Goal: Task Accomplishment & Management: Manage account settings

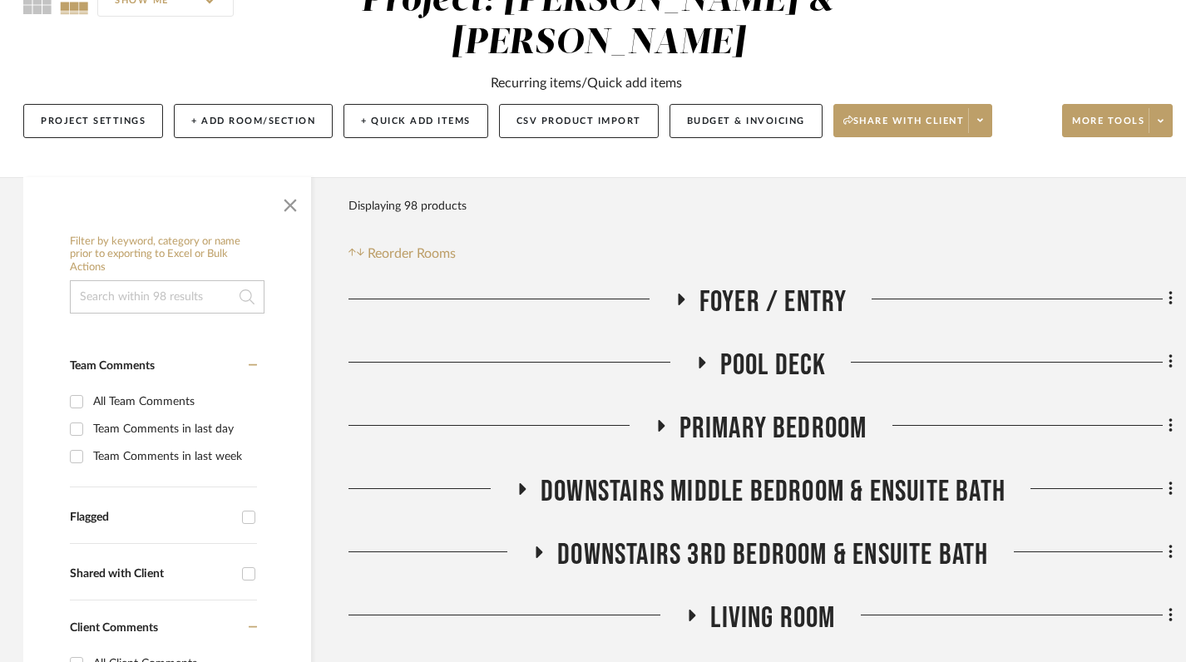
scroll to position [0, 2]
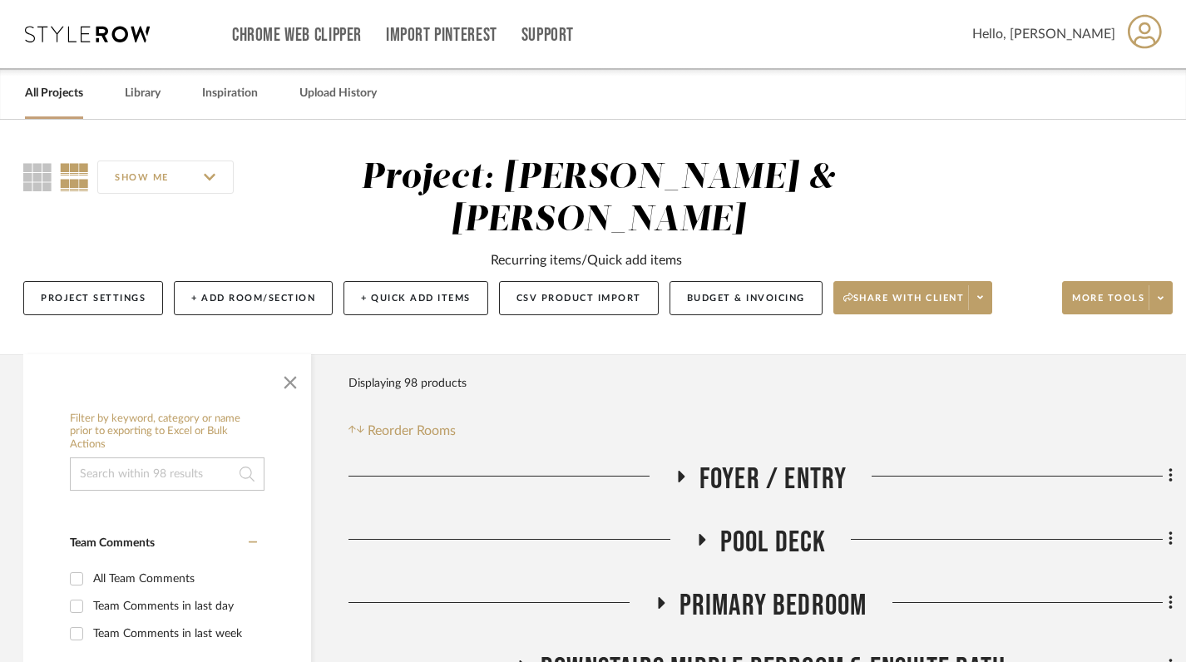
click at [42, 89] on link "All Projects" at bounding box center [54, 93] width 58 height 22
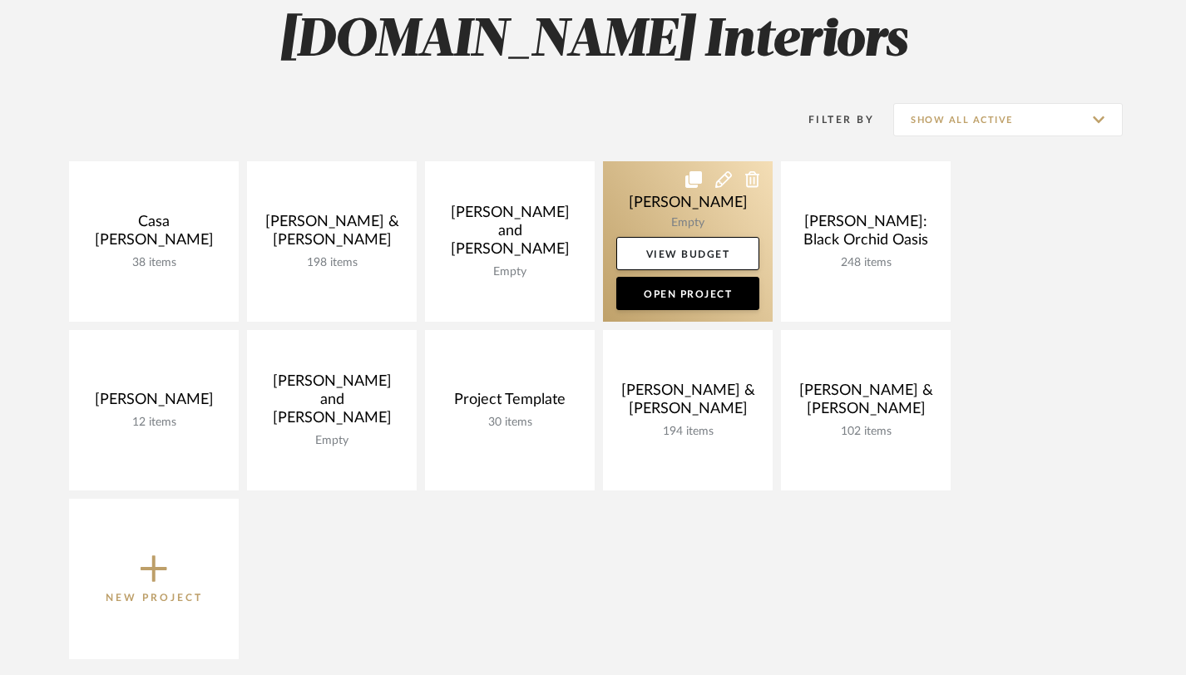
scroll to position [417, 0]
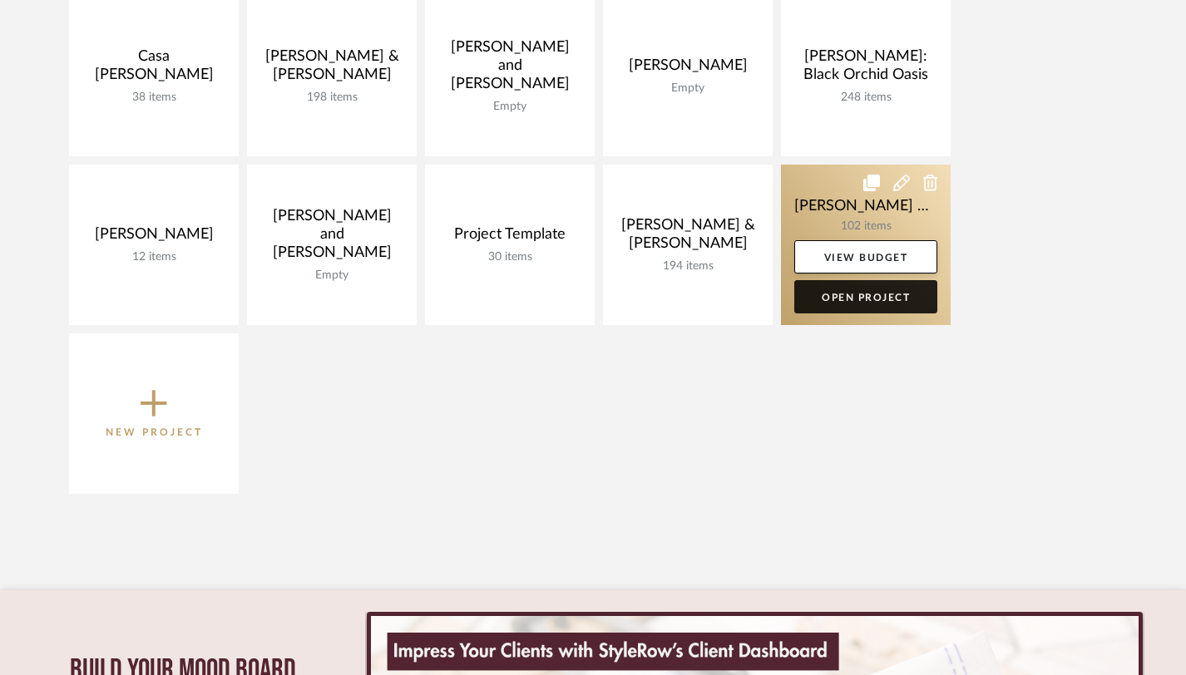
click at [857, 294] on link "Open Project" at bounding box center [865, 296] width 143 height 33
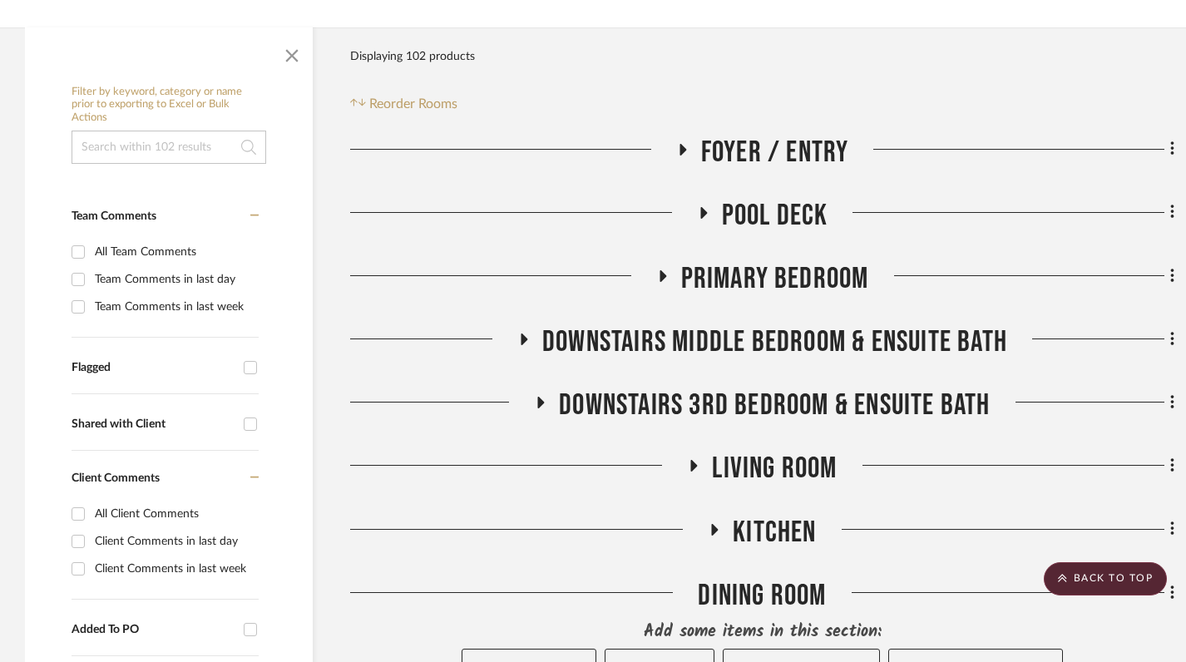
scroll to position [324, 0]
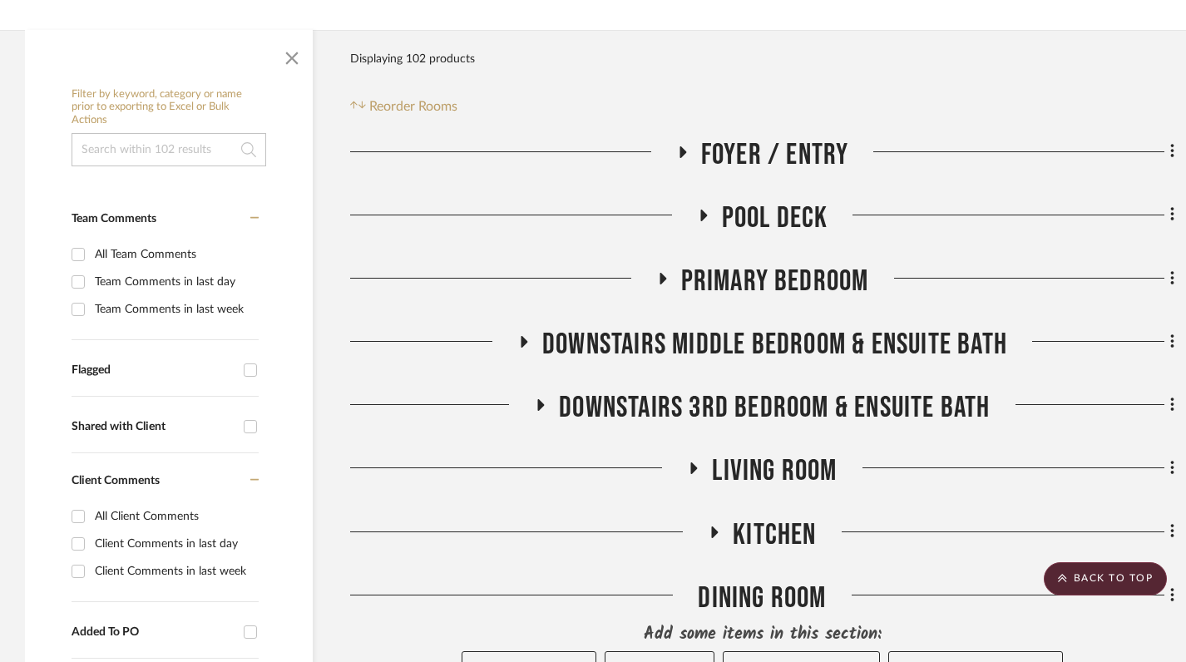
click at [688, 146] on icon at bounding box center [682, 152] width 20 height 12
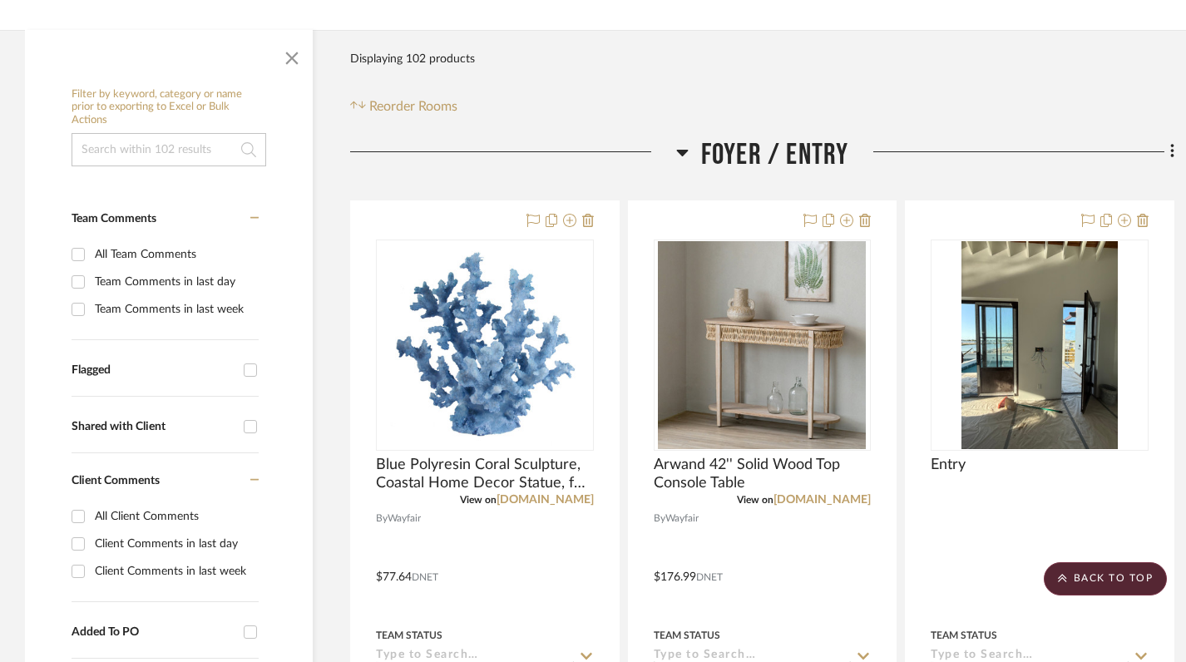
click at [688, 137] on h3 "Foyer / Entry" at bounding box center [762, 155] width 173 height 36
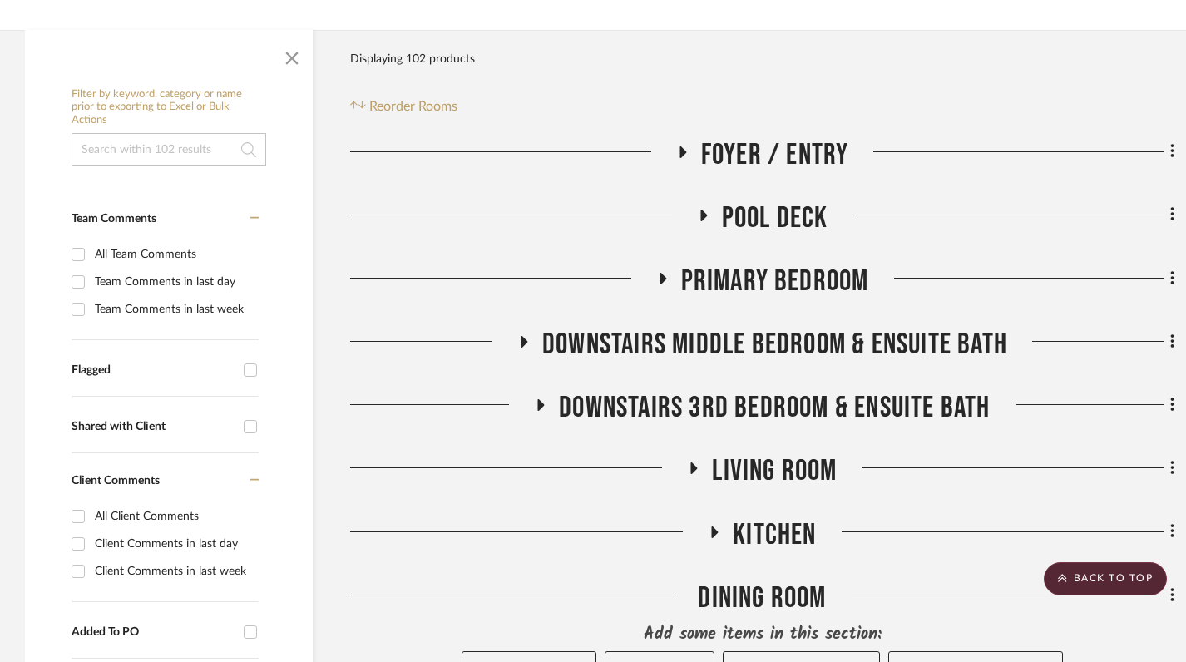
click at [522, 336] on icon at bounding box center [524, 342] width 20 height 12
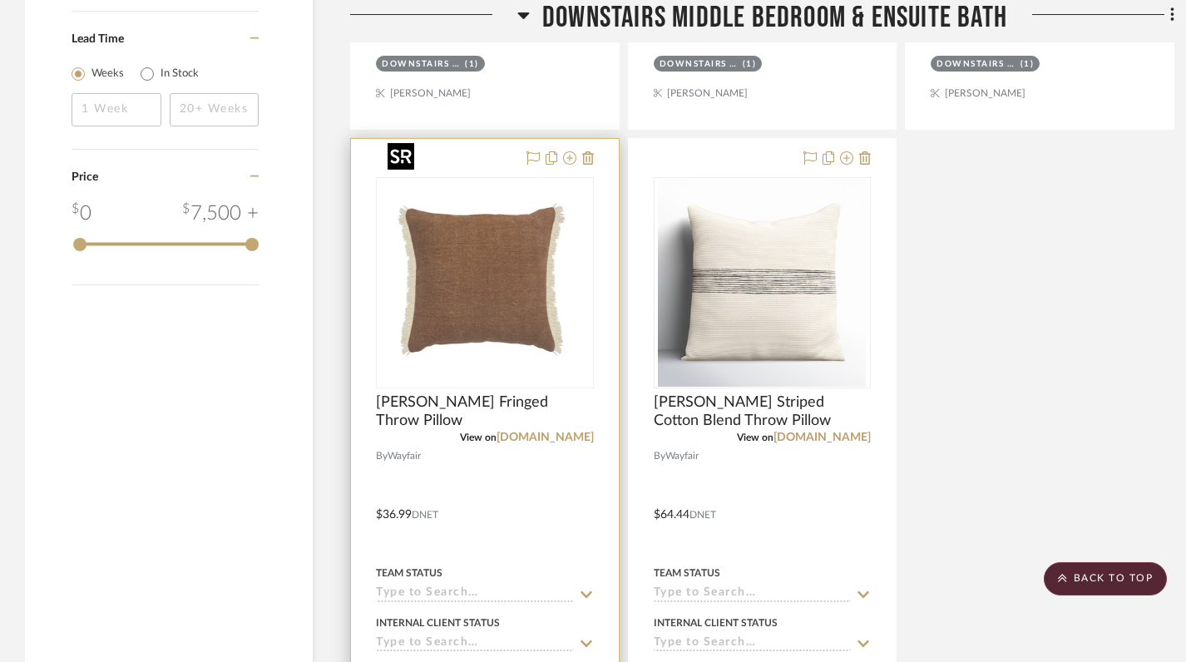
scroll to position [2046, 0]
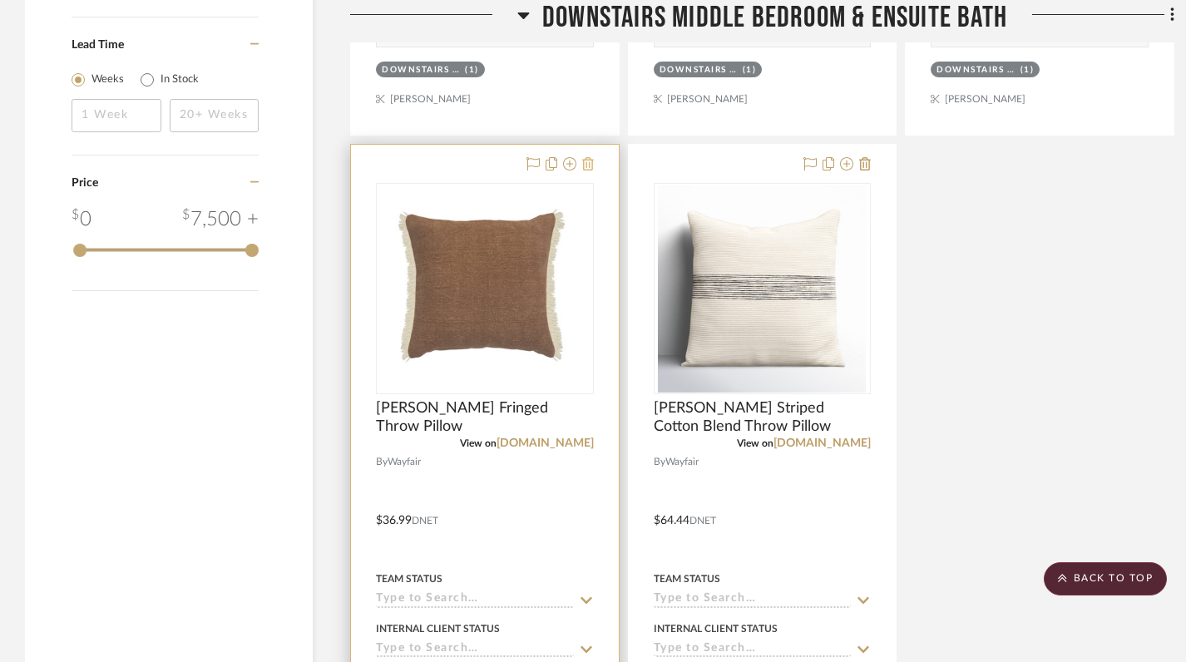
click at [584, 157] on icon at bounding box center [588, 163] width 12 height 13
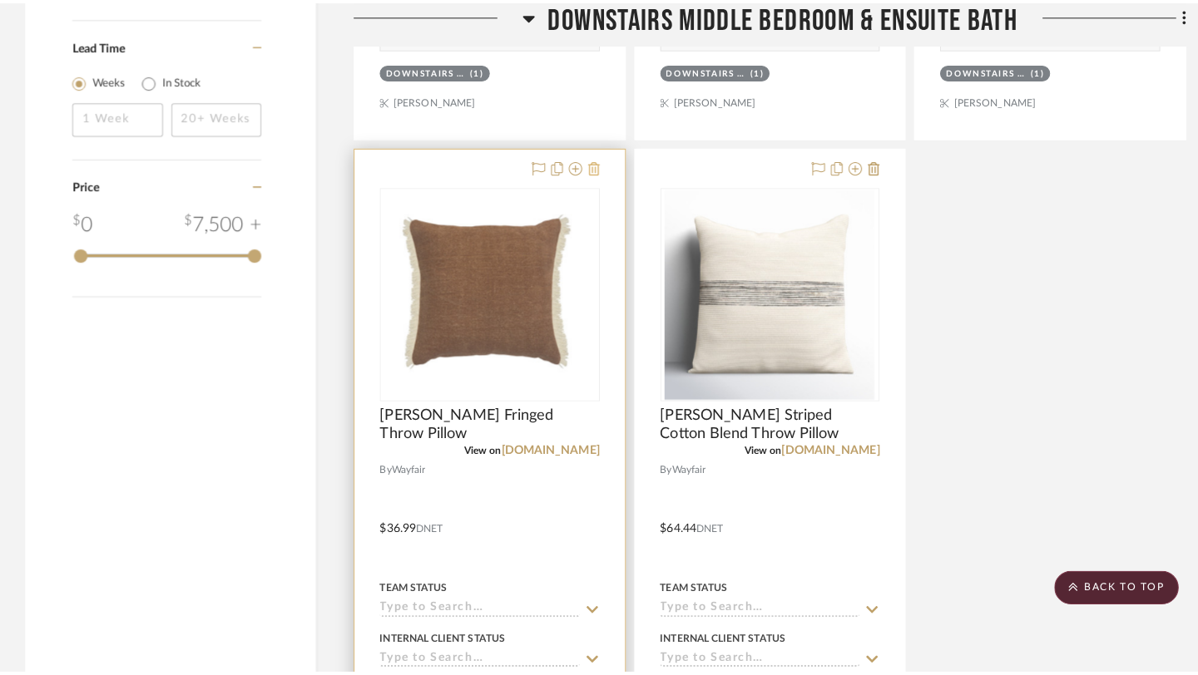
scroll to position [0, 0]
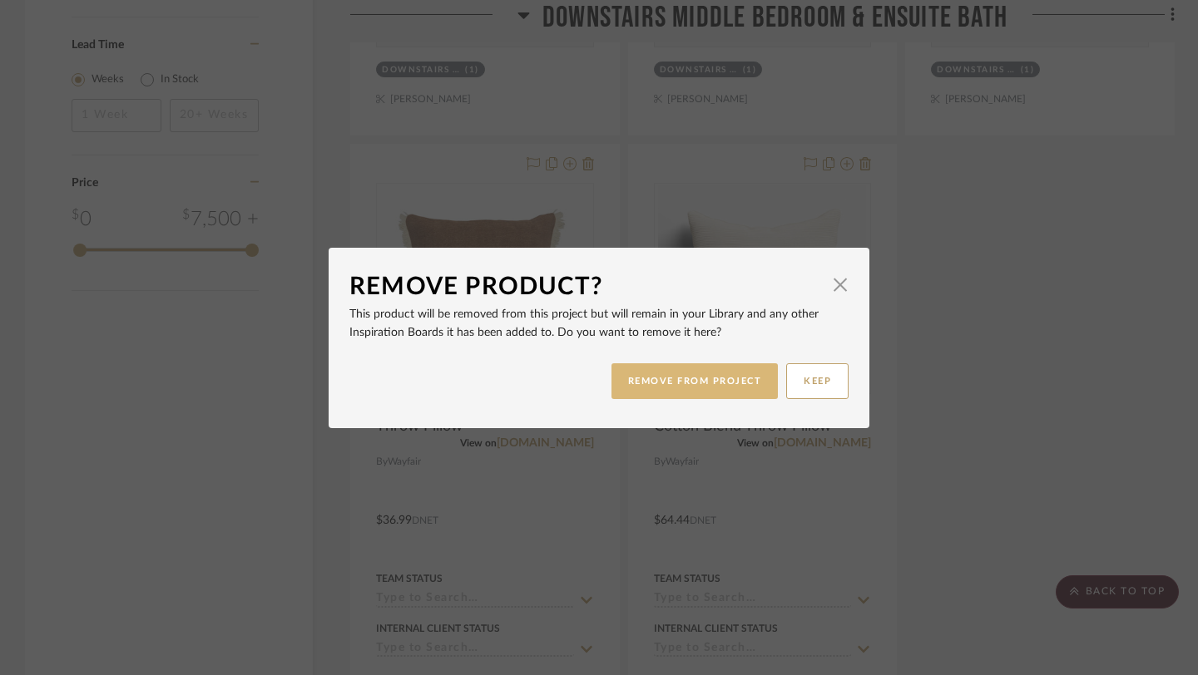
click at [683, 394] on button "REMOVE FROM PROJECT" at bounding box center [694, 382] width 167 height 36
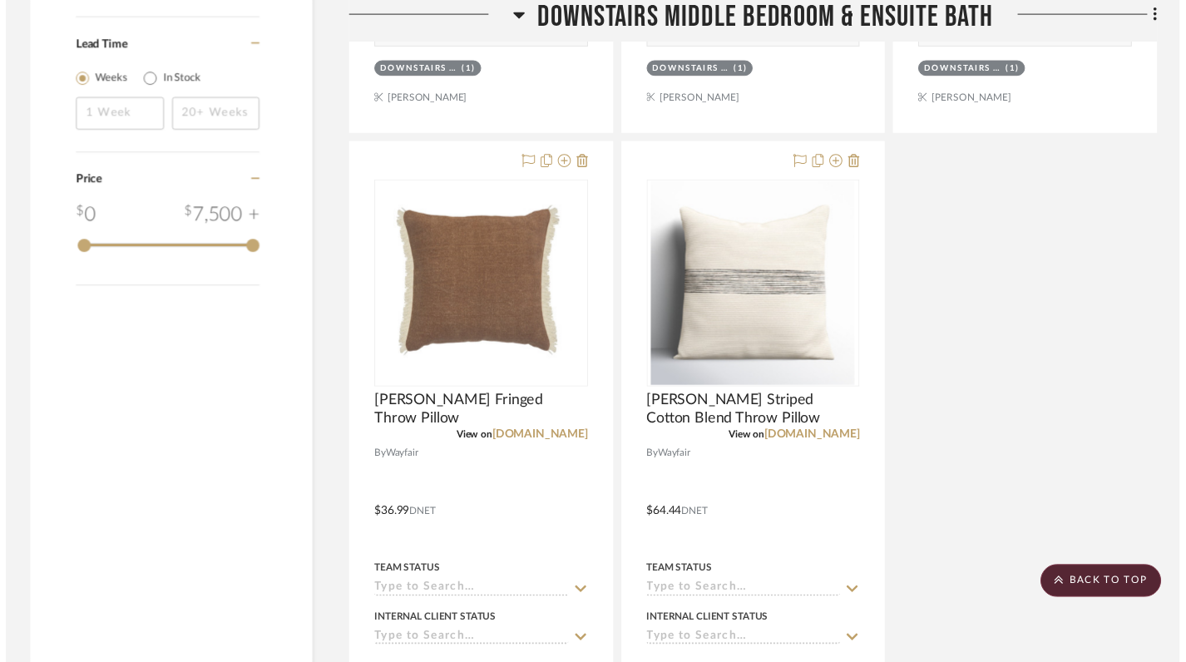
scroll to position [2046, 0]
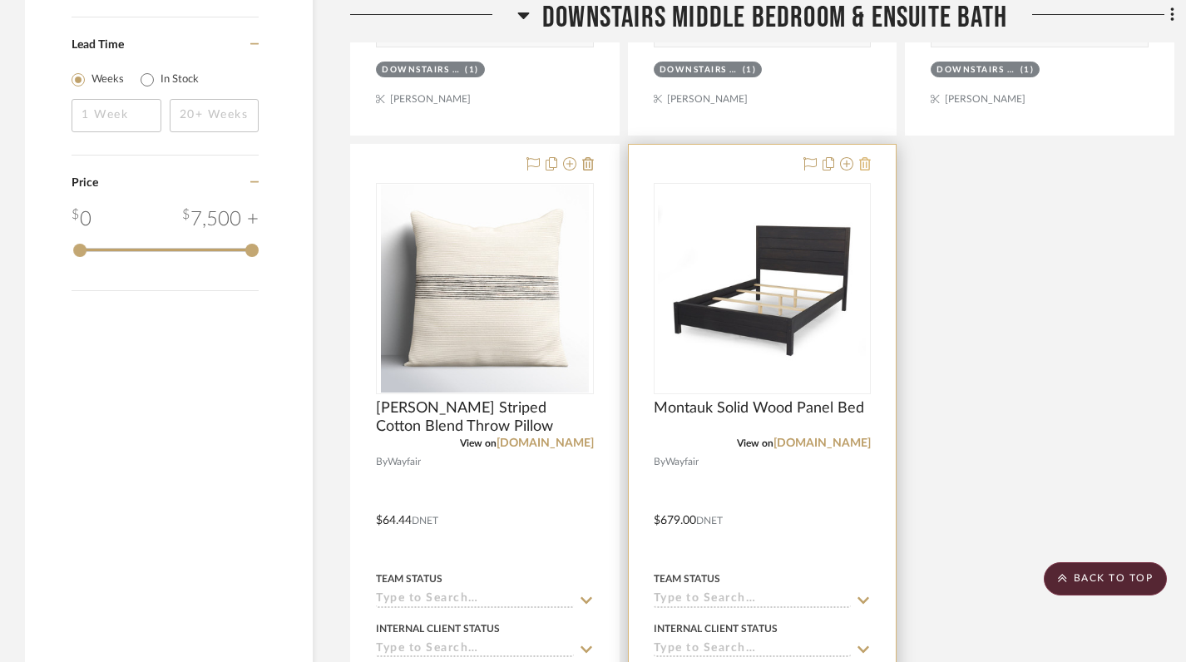
click at [860, 157] on icon at bounding box center [865, 163] width 12 height 13
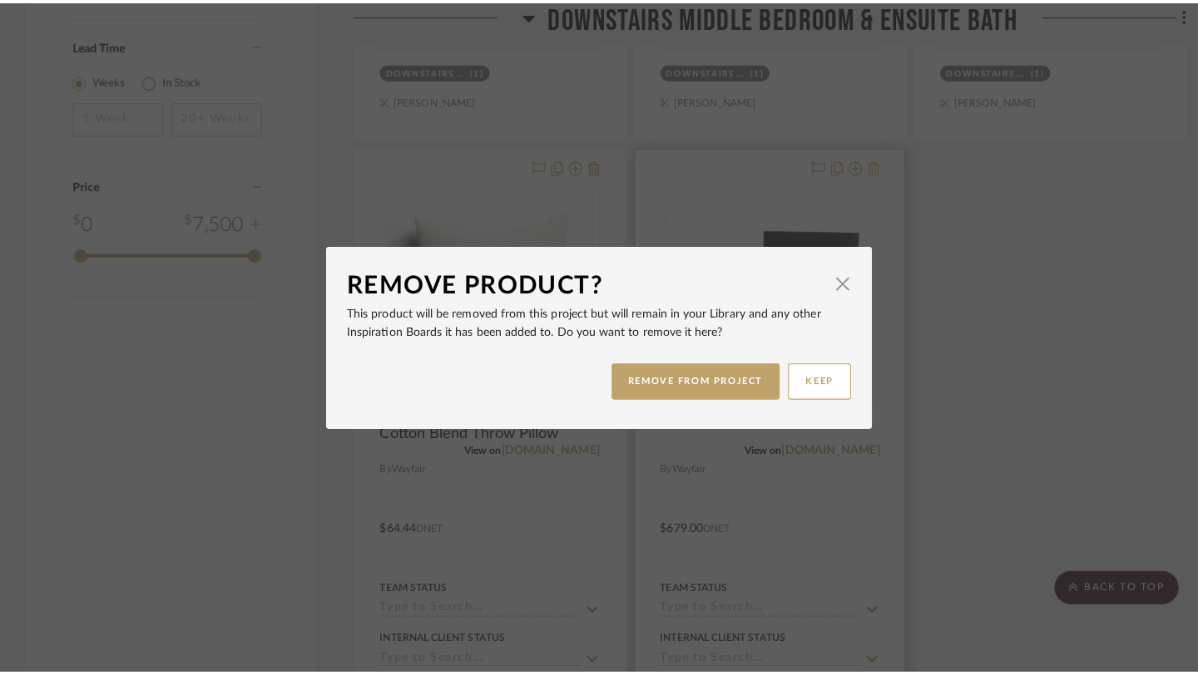
scroll to position [0, 0]
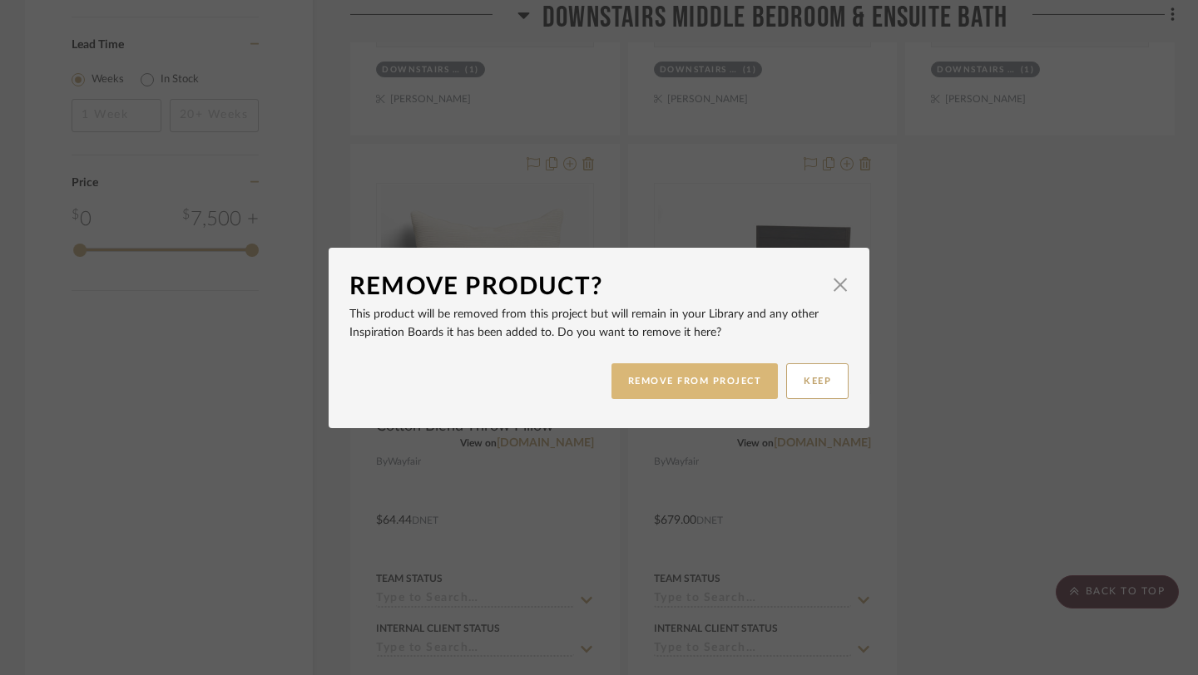
click at [679, 374] on button "REMOVE FROM PROJECT" at bounding box center [694, 382] width 167 height 36
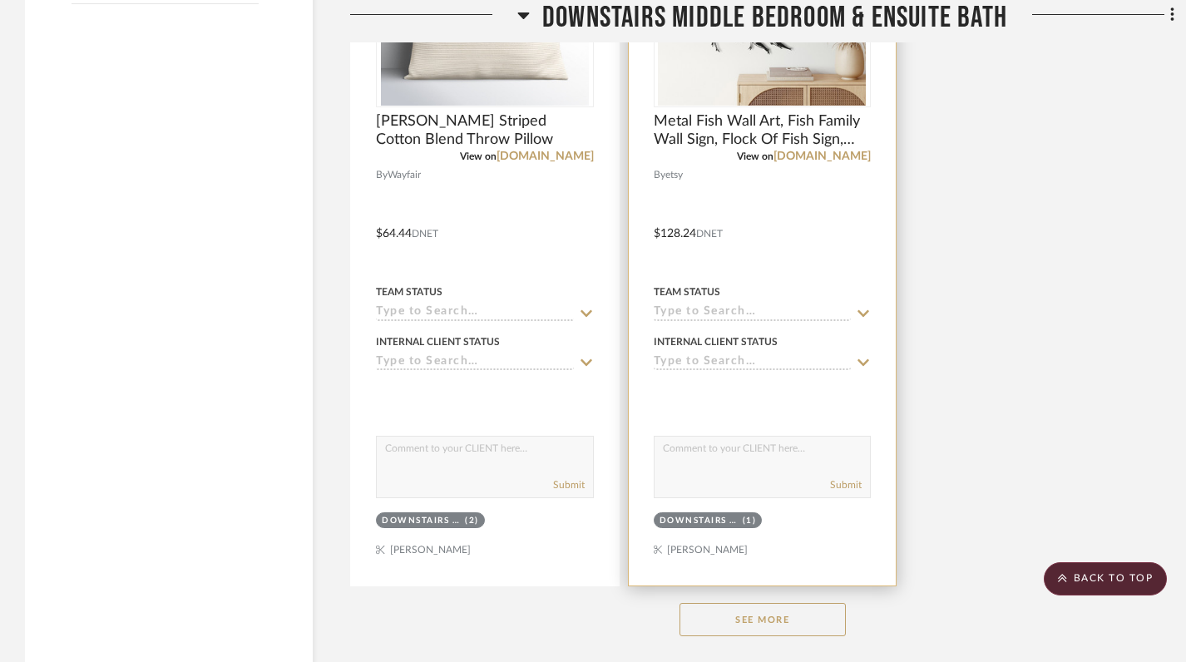
scroll to position [2369, 0]
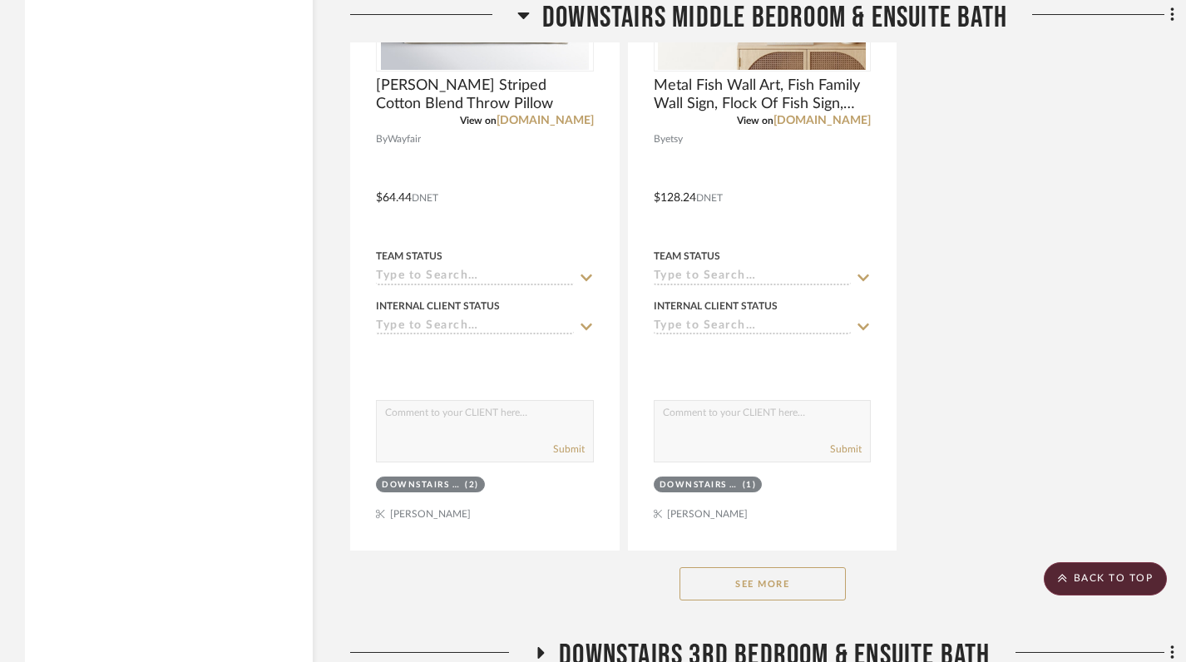
click at [770, 567] on button "See More" at bounding box center [763, 583] width 166 height 33
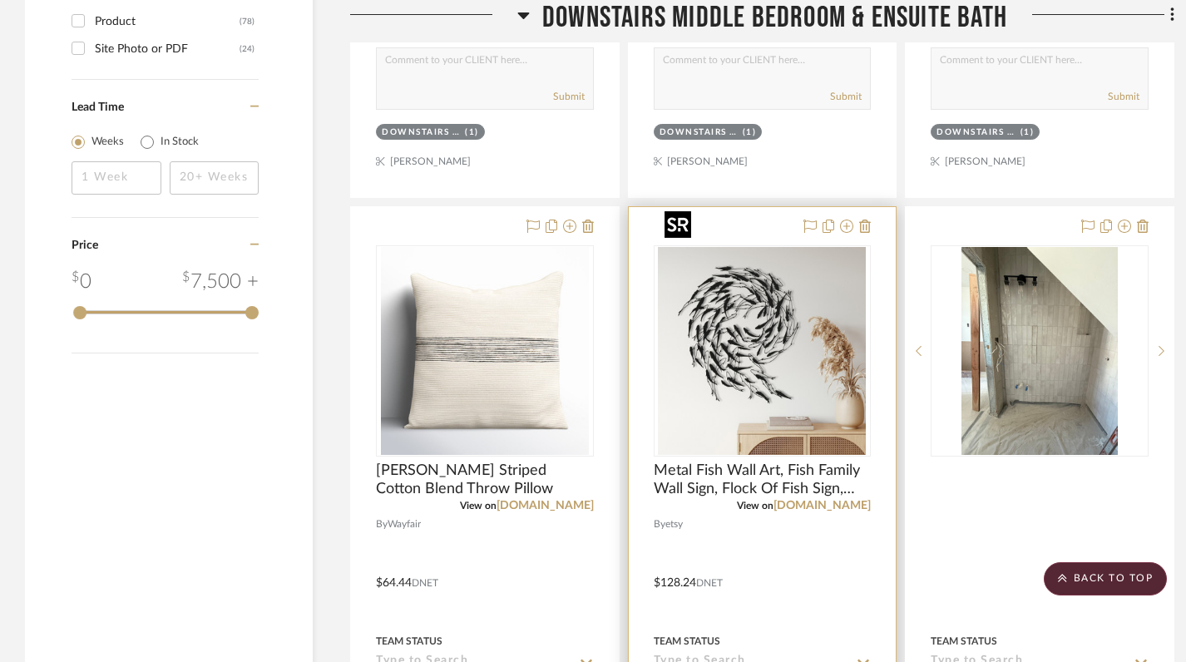
scroll to position [1985, 0]
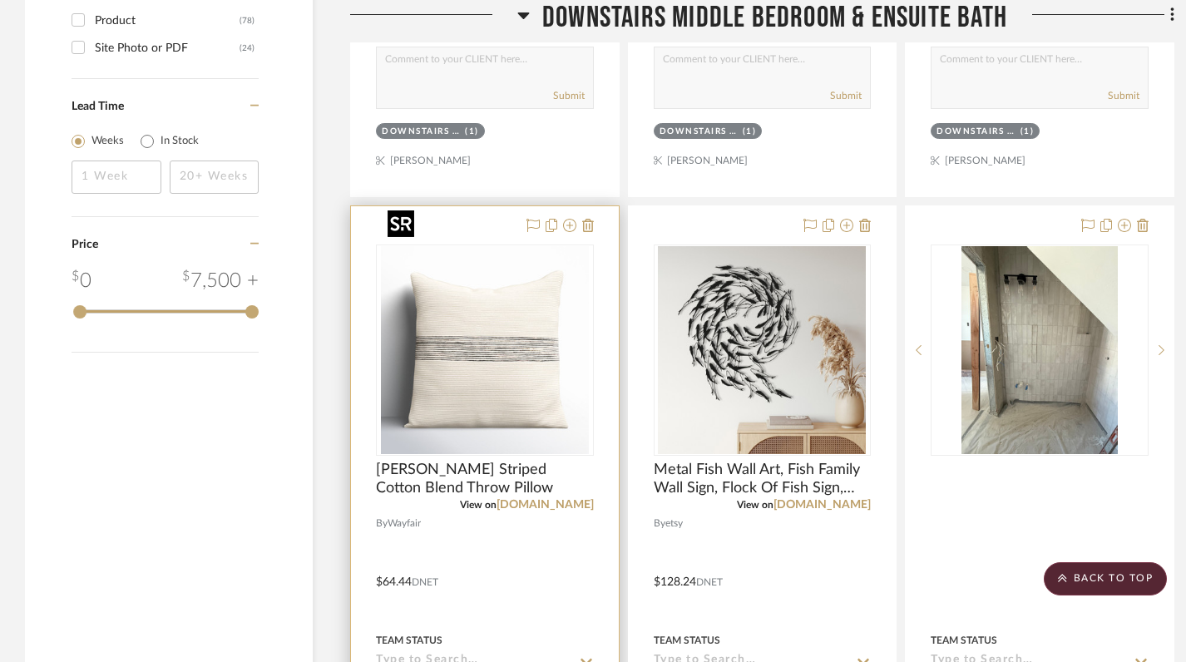
click at [494, 363] on img "0" at bounding box center [485, 350] width 208 height 208
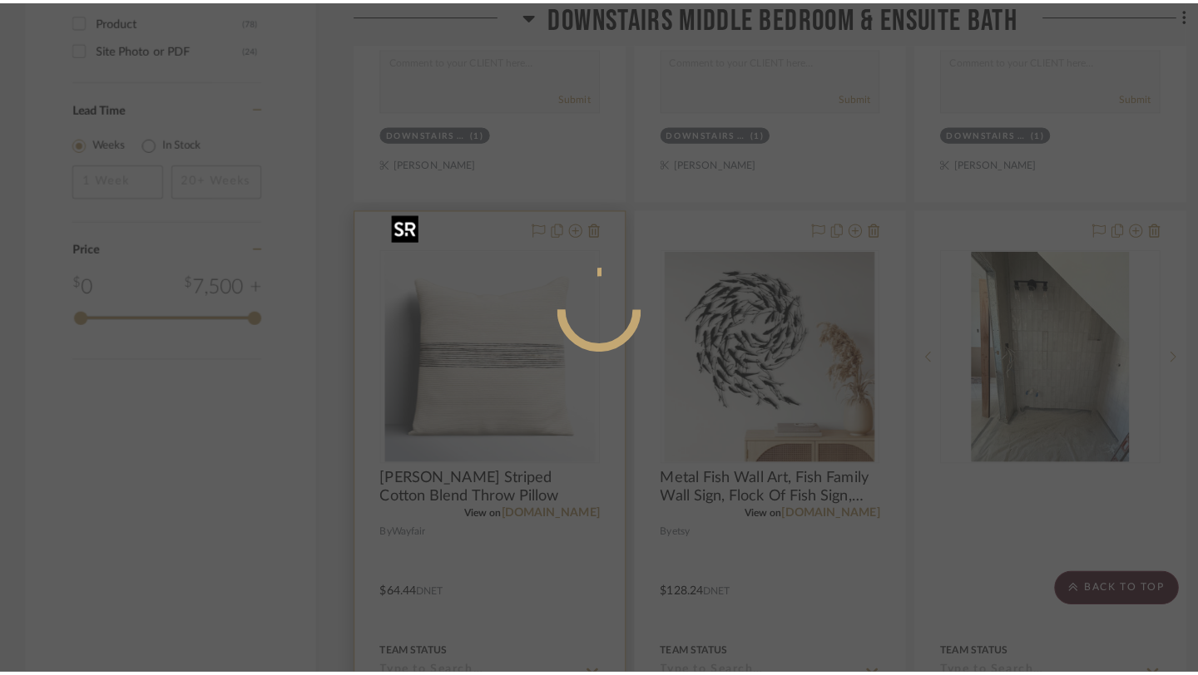
scroll to position [0, 0]
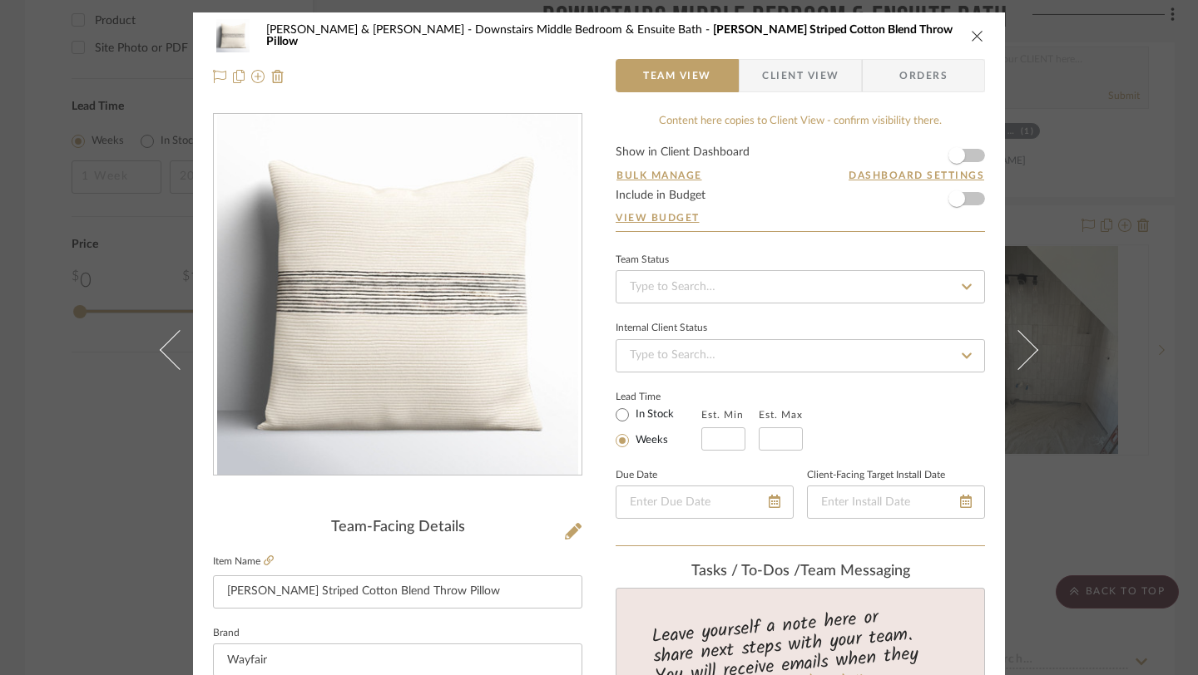
click at [402, 319] on img "0" at bounding box center [397, 295] width 361 height 361
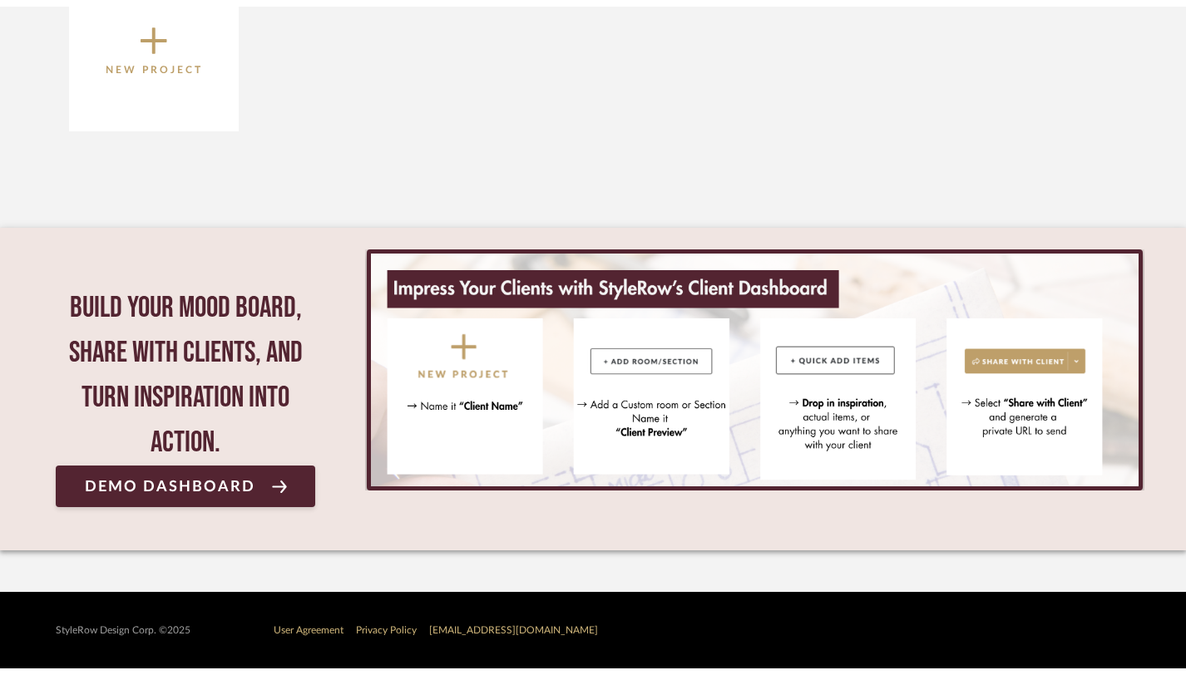
scroll to position [376, 0]
